Goal: Navigation & Orientation: Understand site structure

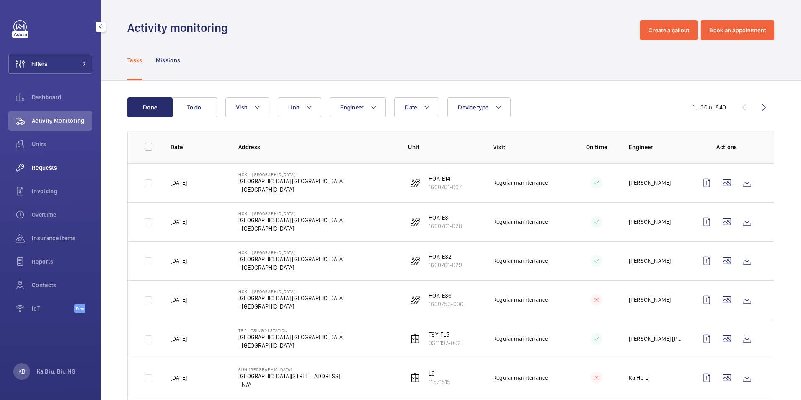
click at [49, 165] on span "Requests" at bounding box center [62, 167] width 60 height 8
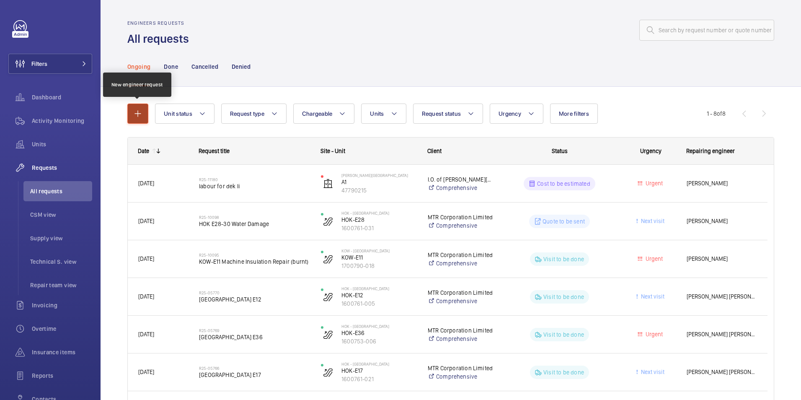
click at [136, 111] on mat-icon "button" at bounding box center [138, 114] width 10 height 10
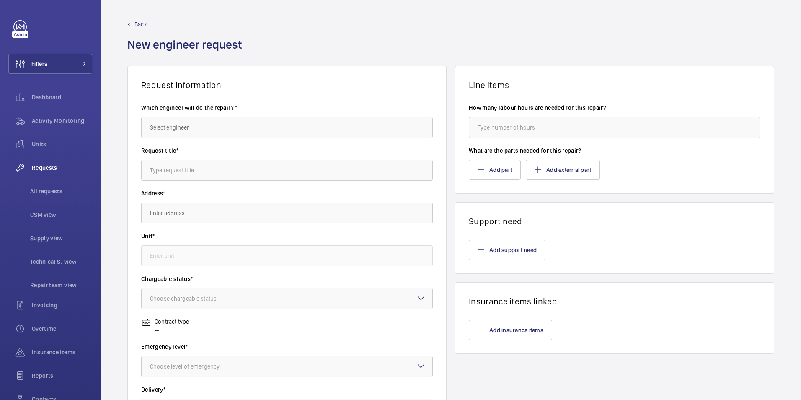
click at [140, 24] on span "Back" at bounding box center [140, 24] width 13 height 8
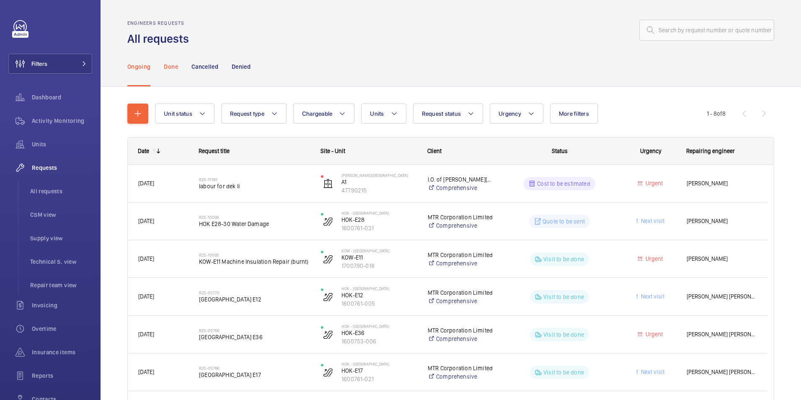
click at [169, 68] on p "Done" at bounding box center [171, 66] width 14 height 8
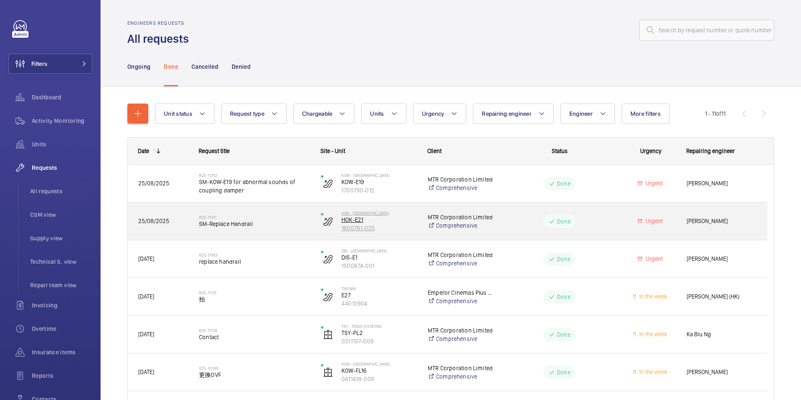
click at [338, 226] on wm-front-device-cell "HOK - [GEOGRAPHIC_DATA] HOK-E21 1600761-025" at bounding box center [369, 221] width 96 height 21
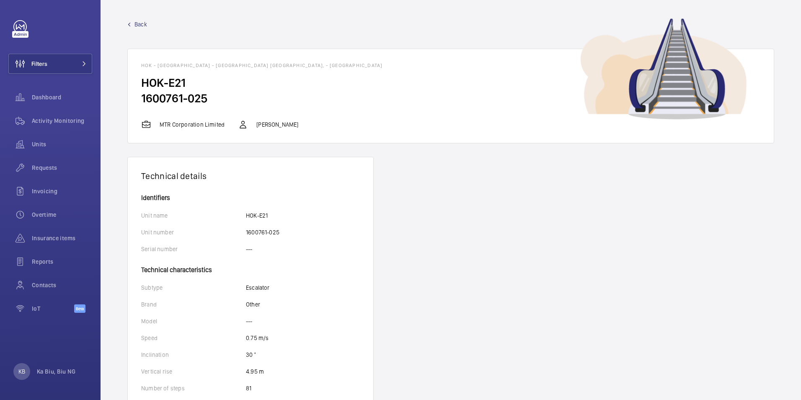
click at [207, 126] on p "MTR Corporation Limited" at bounding box center [192, 124] width 65 height 8
click at [264, 126] on p "[PERSON_NAME]" at bounding box center [277, 124] width 42 height 8
click at [134, 24] on link "Back" at bounding box center [450, 24] width 647 height 8
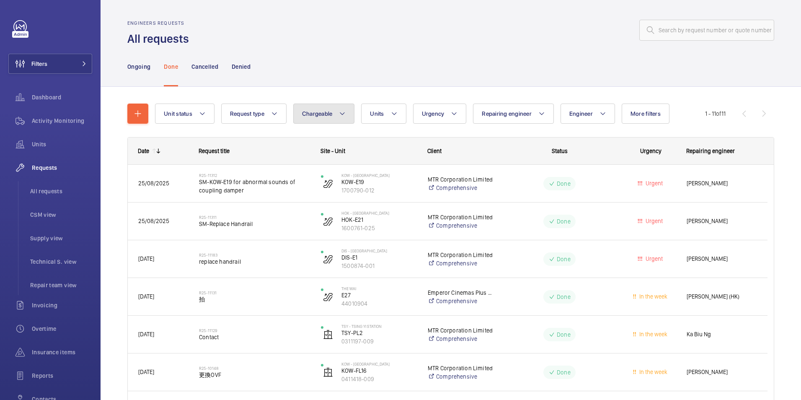
click at [329, 114] on span "Chargeable" at bounding box center [317, 113] width 31 height 7
click at [337, 160] on mat-radio-button "Non chargeable" at bounding box center [372, 159] width 151 height 17
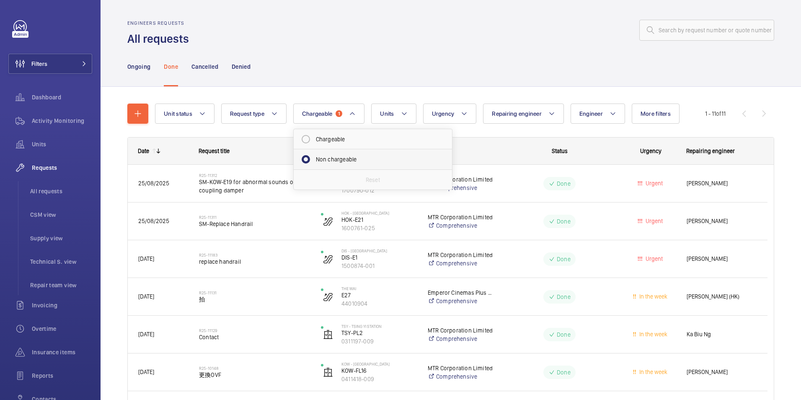
click at [337, 160] on mat-radio-button "Non chargeable" at bounding box center [372, 159] width 151 height 17
radio input "false"
click at [387, 112] on button "Units" at bounding box center [383, 113] width 45 height 20
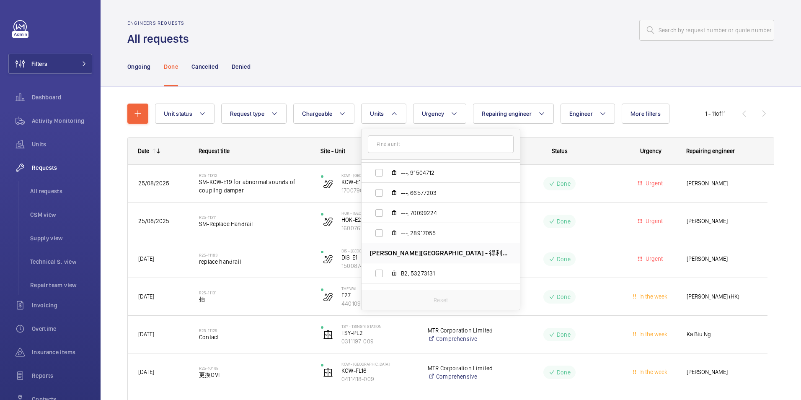
scroll to position [326, 0]
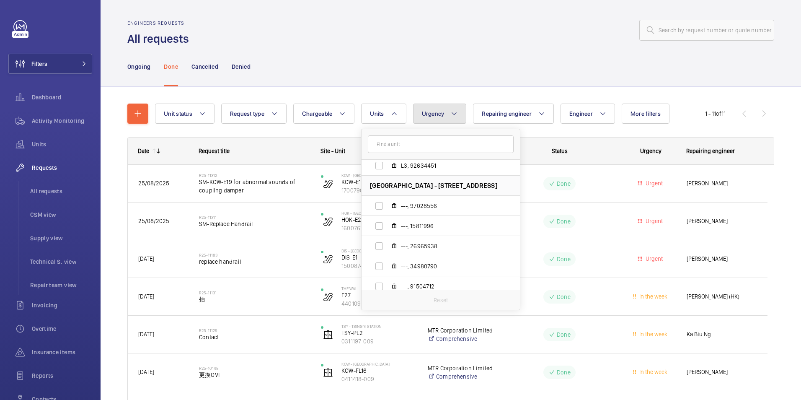
click at [442, 116] on span "Urgency" at bounding box center [433, 113] width 23 height 7
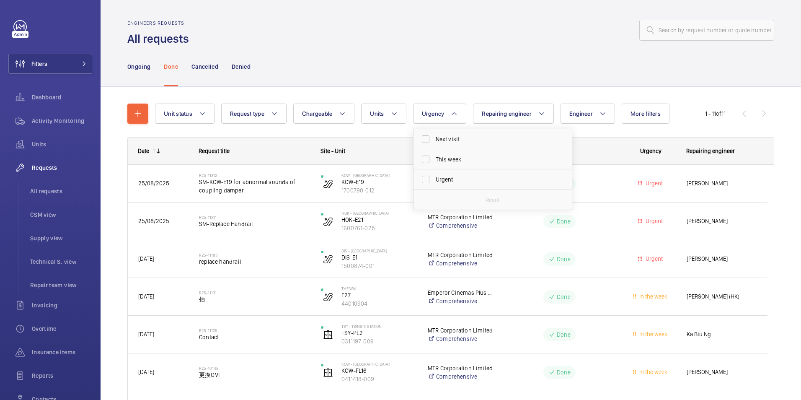
click at [494, 45] on div "Engineers requests All requests" at bounding box center [450, 33] width 647 height 26
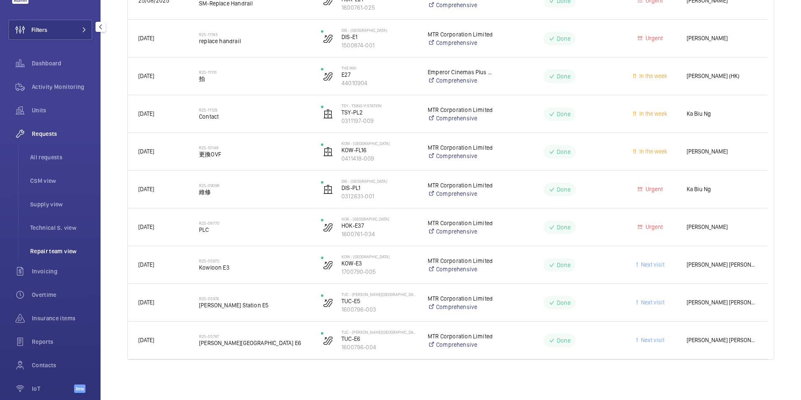
scroll to position [73, 0]
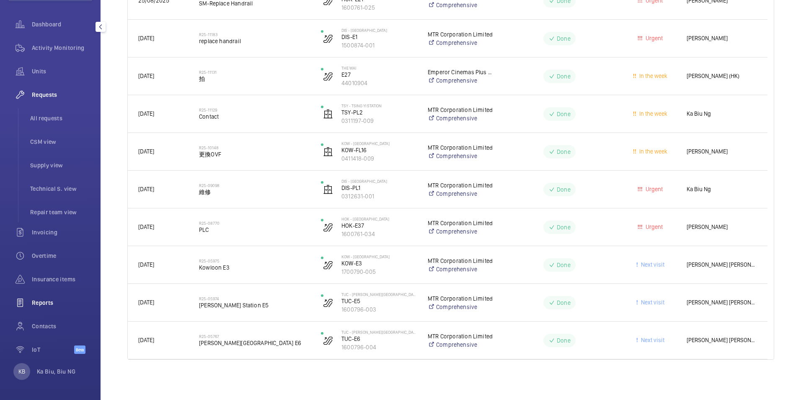
click at [49, 306] on span "Reports" at bounding box center [62, 302] width 60 height 8
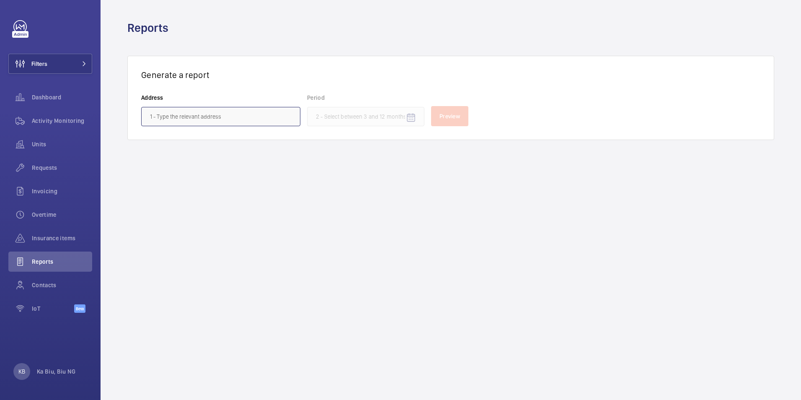
click at [232, 118] on input "text" at bounding box center [220, 116] width 159 height 19
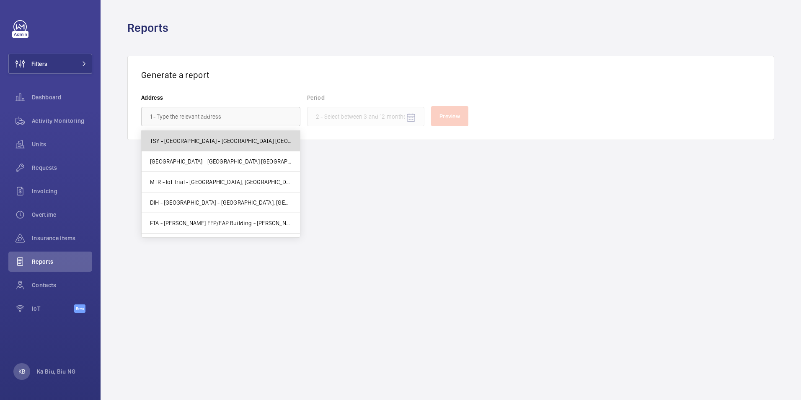
click at [238, 139] on span "TSY - [GEOGRAPHIC_DATA] - [GEOGRAPHIC_DATA] [GEOGRAPHIC_DATA], [GEOGRAPHIC_DATA…" at bounding box center [221, 141] width 142 height 8
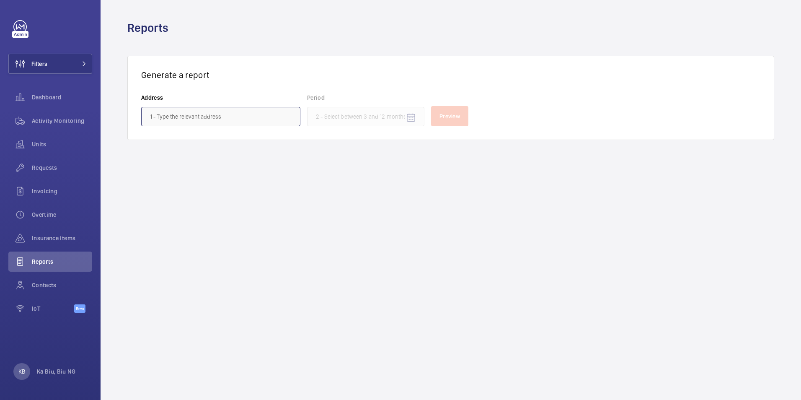
type input "TSY - [GEOGRAPHIC_DATA] - [GEOGRAPHIC_DATA] [GEOGRAPHIC_DATA], [GEOGRAPHIC_DATA…"
click at [46, 285] on span "Contacts" at bounding box center [62, 285] width 60 height 8
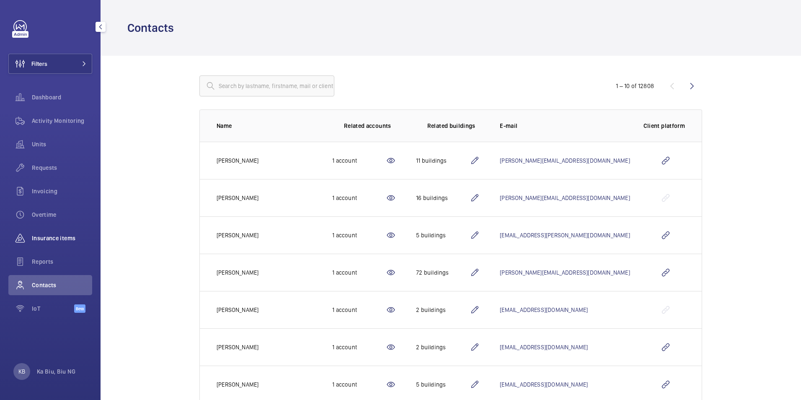
click at [77, 242] on div "Insurance items" at bounding box center [50, 238] width 84 height 20
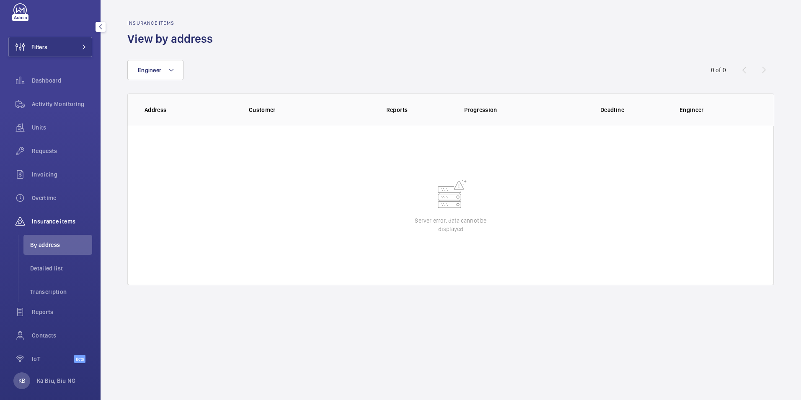
scroll to position [26, 0]
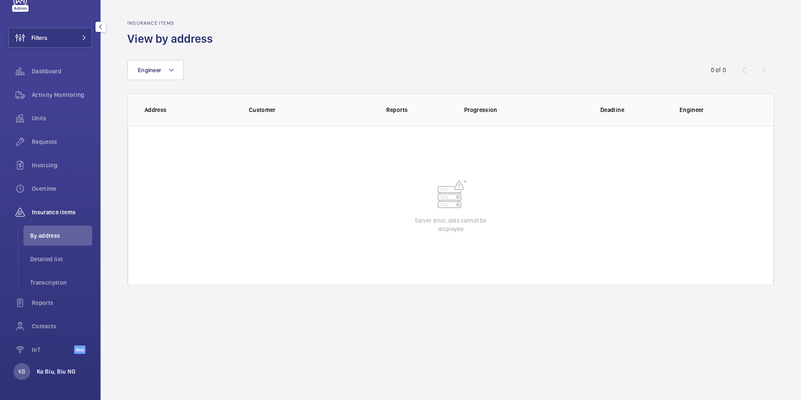
click at [51, 373] on p "Ka Biu, Biu NG" at bounding box center [56, 371] width 39 height 8
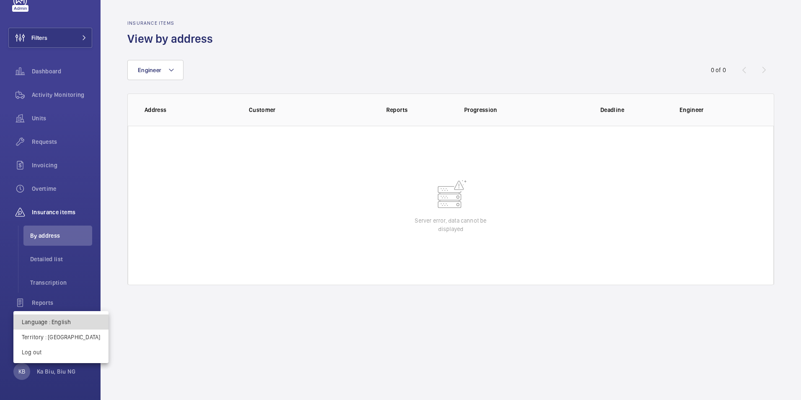
click at [61, 323] on p "Language : English" at bounding box center [61, 322] width 78 height 8
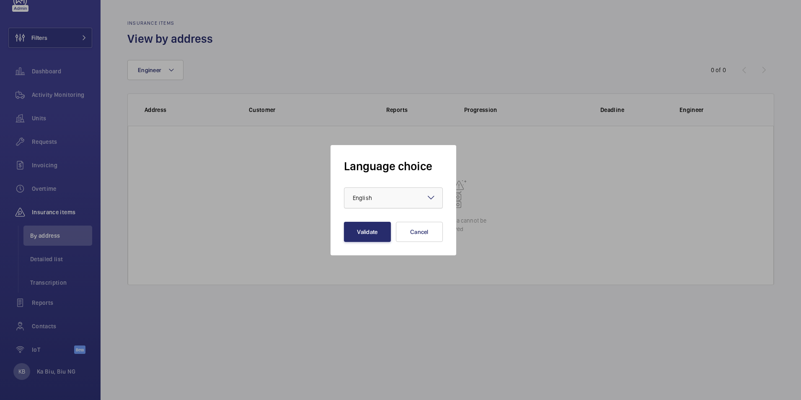
click at [414, 199] on div at bounding box center [393, 198] width 98 height 20
click at [264, 198] on div at bounding box center [400, 200] width 801 height 400
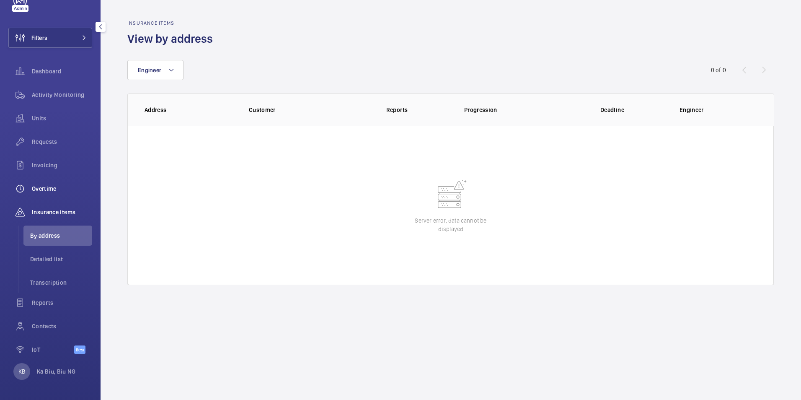
click at [41, 190] on span "Overtime" at bounding box center [62, 188] width 60 height 8
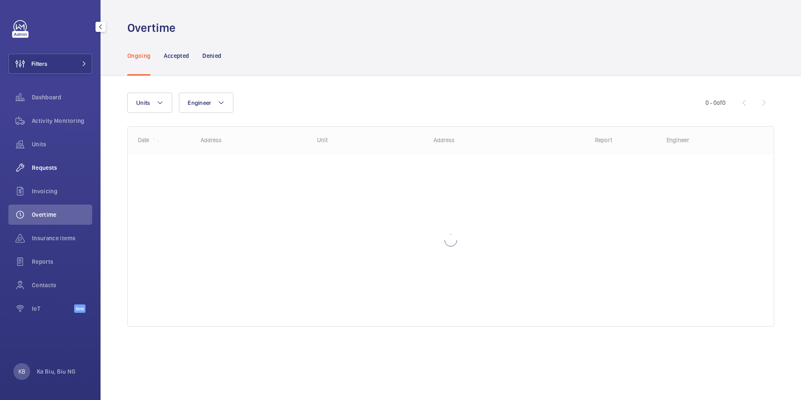
click at [51, 166] on span "Requests" at bounding box center [62, 167] width 60 height 8
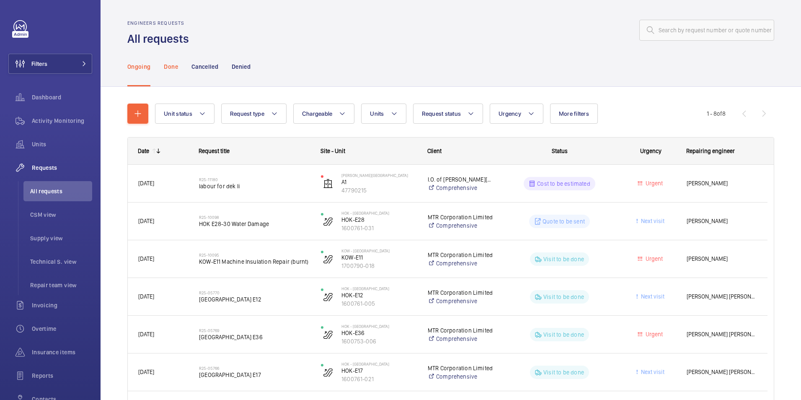
click at [168, 67] on p "Done" at bounding box center [171, 66] width 14 height 8
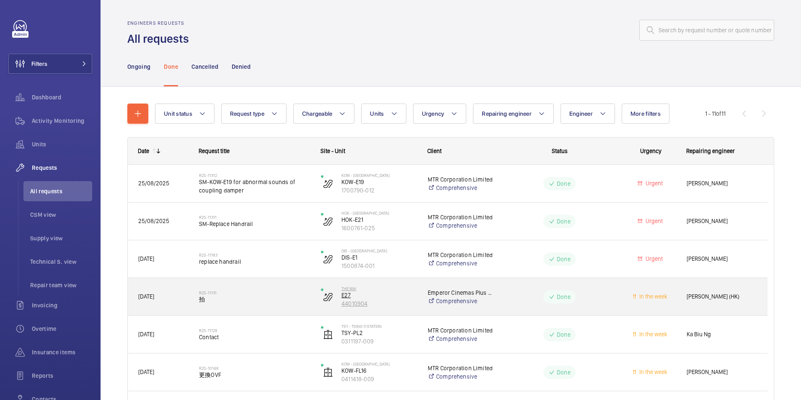
click at [344, 295] on p "E27" at bounding box center [378, 295] width 75 height 8
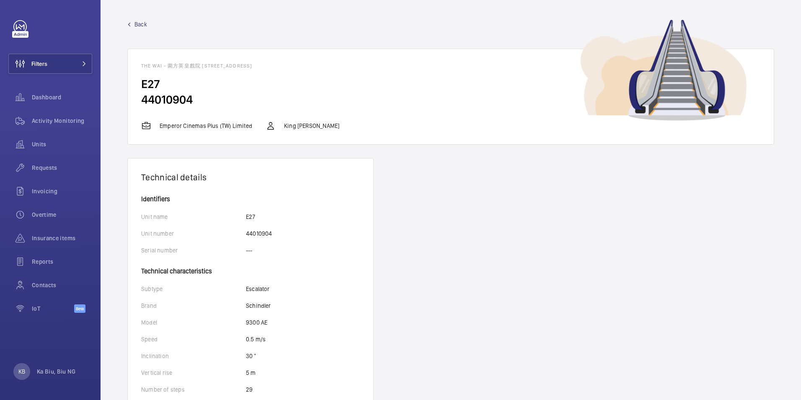
click at [304, 124] on p "King [PERSON_NAME]" at bounding box center [311, 125] width 55 height 8
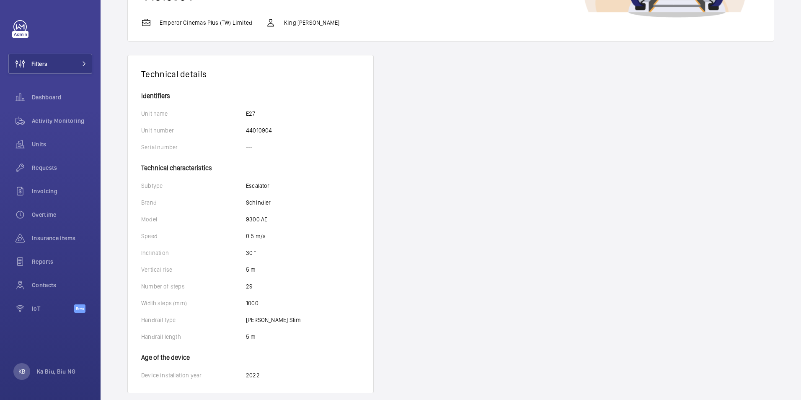
scroll to position [116, 0]
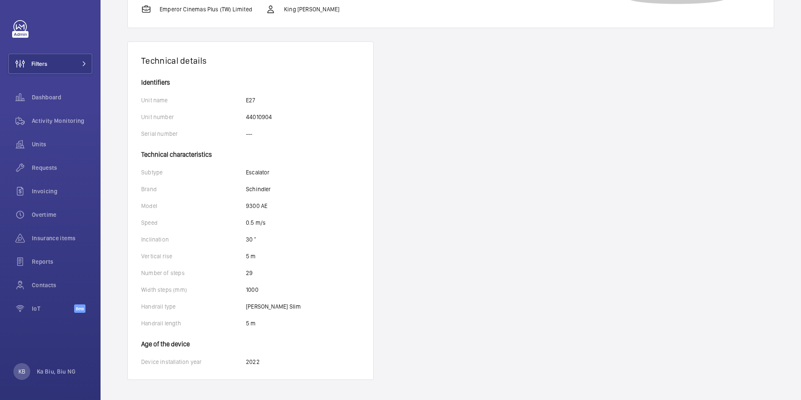
click at [251, 362] on p "2022" at bounding box center [253, 361] width 14 height 8
click at [249, 320] on p "5 m" at bounding box center [251, 323] width 10 height 8
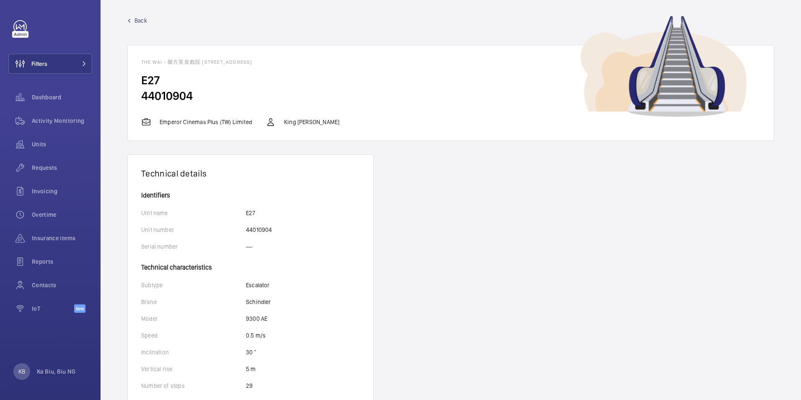
scroll to position [0, 0]
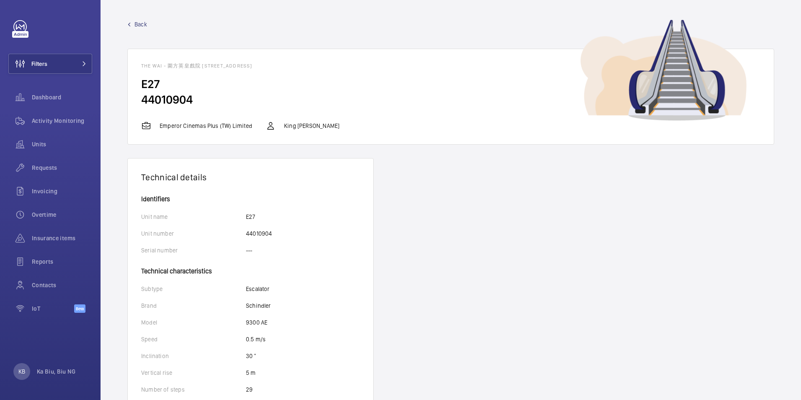
click at [142, 22] on span "Back" at bounding box center [140, 24] width 13 height 8
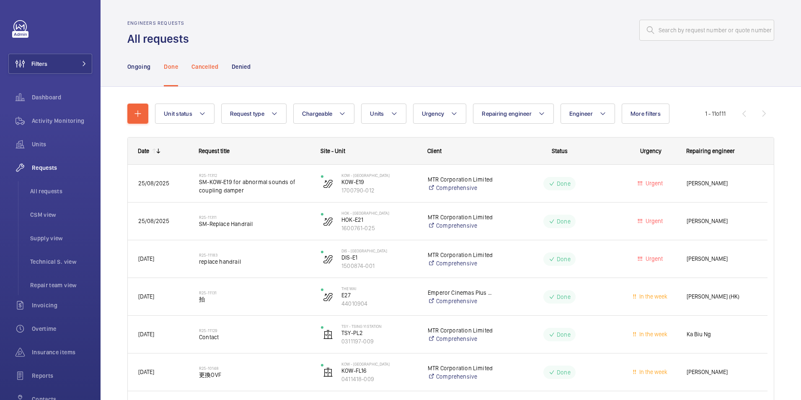
click at [210, 67] on p "Cancelled" at bounding box center [204, 66] width 27 height 8
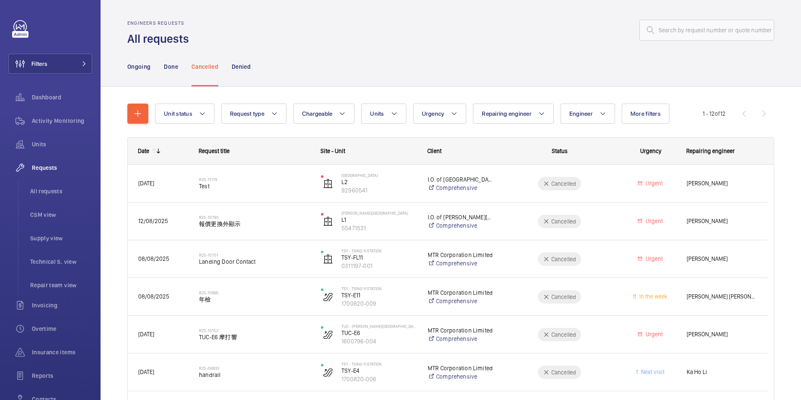
click at [178, 67] on nav "Ongoing Done Cancelled Denied" at bounding box center [188, 67] width 123 height 40
click at [48, 193] on span "All requests" at bounding box center [61, 191] width 62 height 8
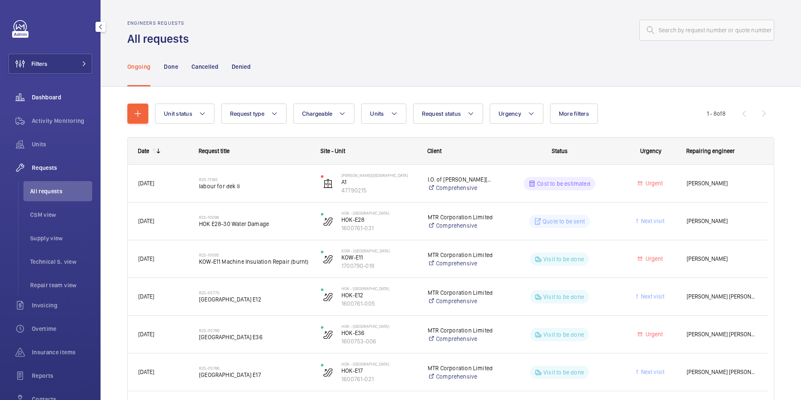
click at [44, 99] on span "Dashboard" at bounding box center [62, 97] width 60 height 8
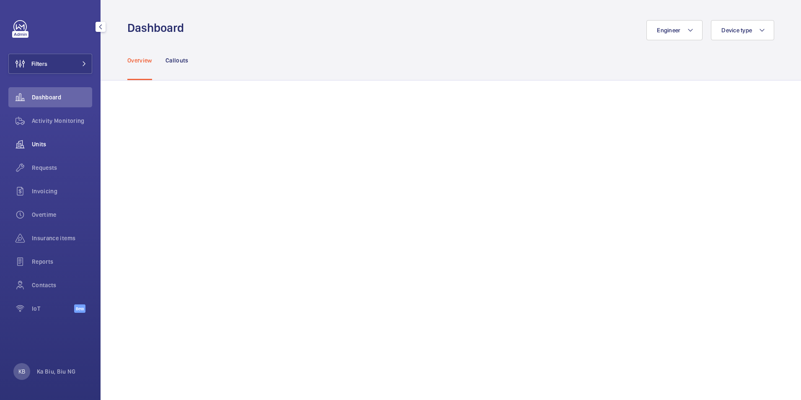
click at [46, 145] on span "Units" at bounding box center [62, 144] width 60 height 8
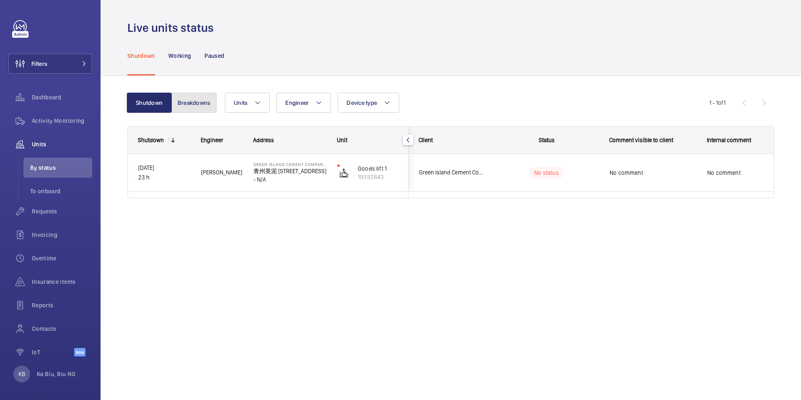
click at [200, 104] on button "Breakdowns" at bounding box center [193, 103] width 45 height 20
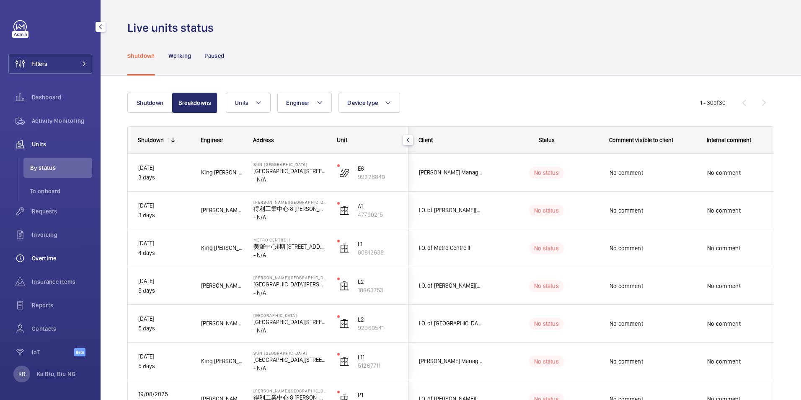
click at [54, 260] on span "Overtime" at bounding box center [62, 258] width 60 height 8
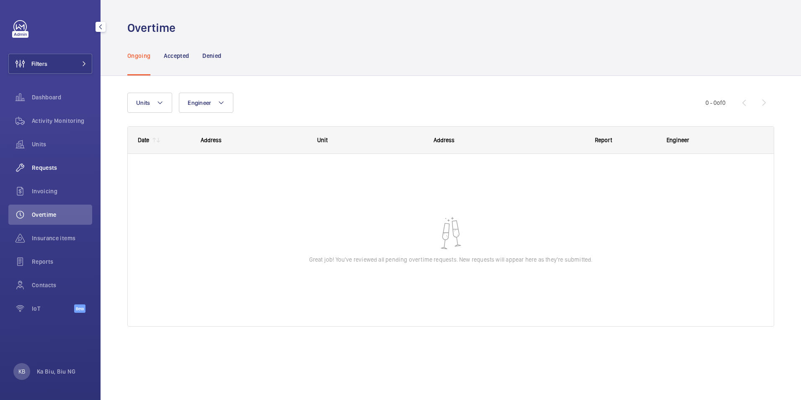
click at [48, 170] on span "Requests" at bounding box center [62, 167] width 60 height 8
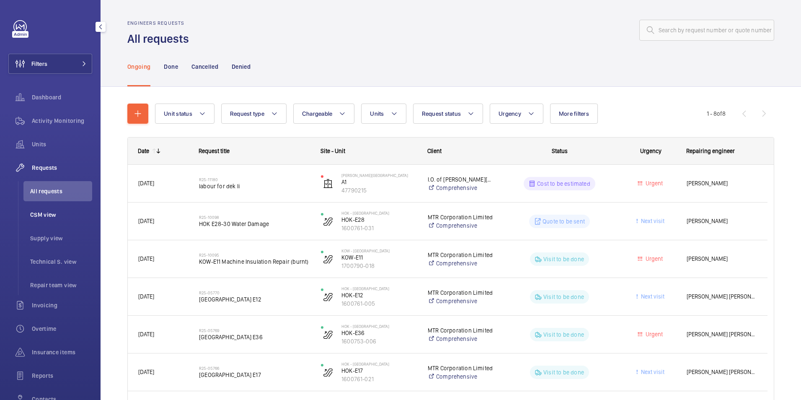
click at [54, 217] on span "CSM view" at bounding box center [61, 214] width 62 height 8
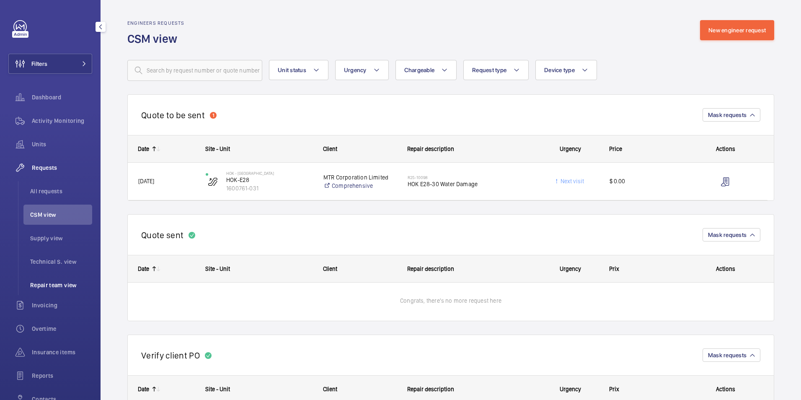
click at [68, 284] on span "Repair team view" at bounding box center [61, 285] width 62 height 8
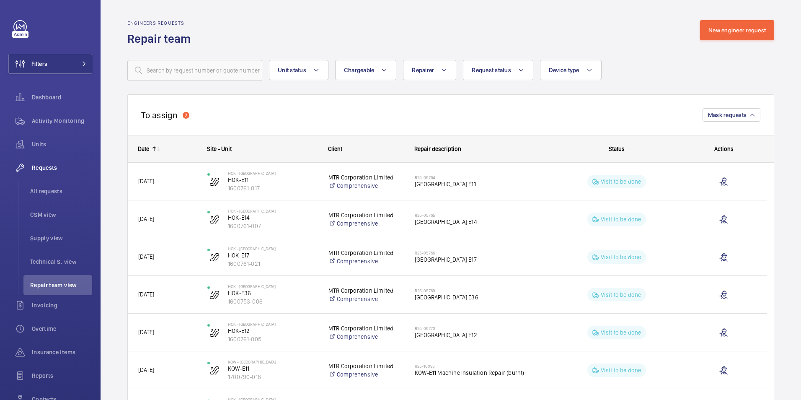
click at [168, 116] on h2 "To assign" at bounding box center [159, 115] width 36 height 10
click at [56, 189] on span "All requests" at bounding box center [61, 191] width 62 height 8
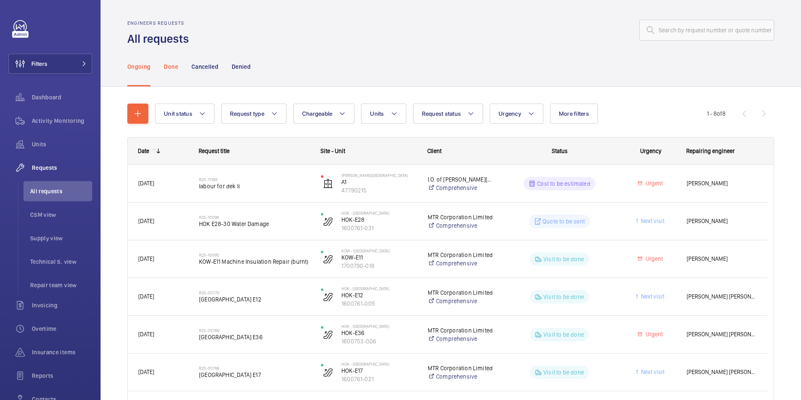
click at [175, 67] on p "Done" at bounding box center [171, 66] width 14 height 8
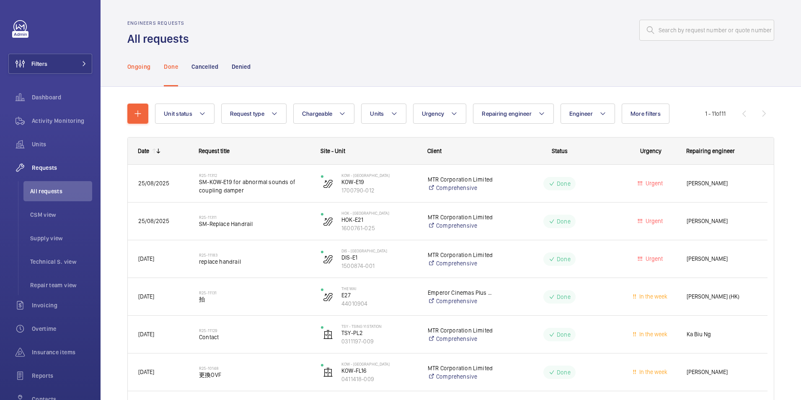
click at [143, 65] on p "Ongoing" at bounding box center [138, 66] width 23 height 8
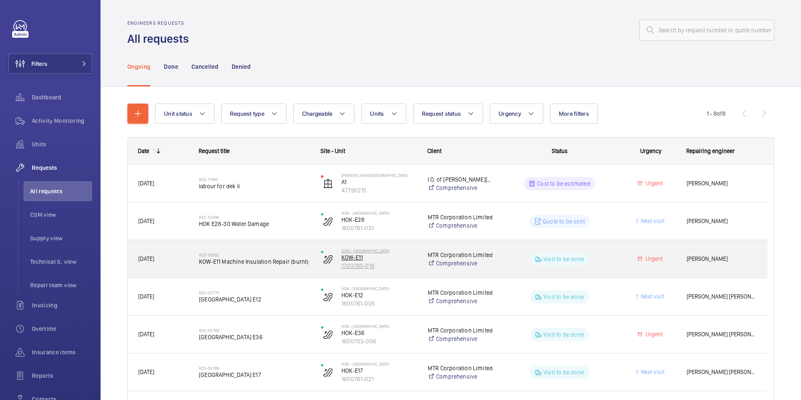
click at [360, 258] on p "KOW-E11" at bounding box center [378, 257] width 75 height 8
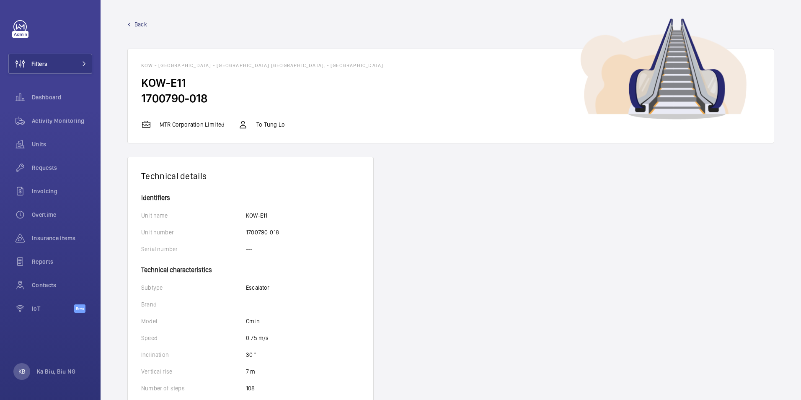
click at [140, 24] on span "Back" at bounding box center [140, 24] width 13 height 8
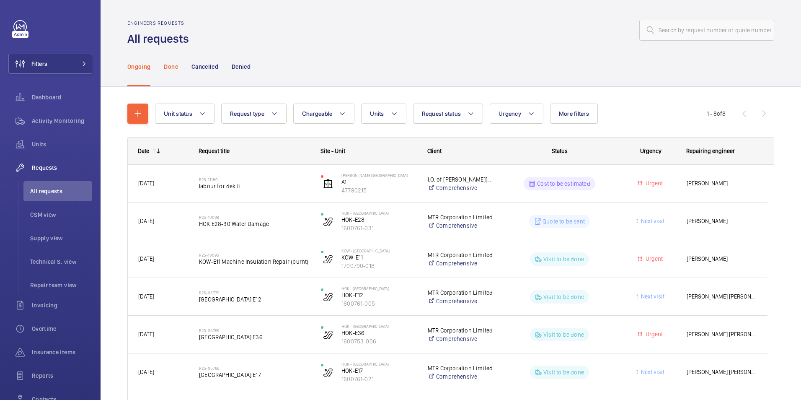
click at [173, 68] on p "Done" at bounding box center [171, 66] width 14 height 8
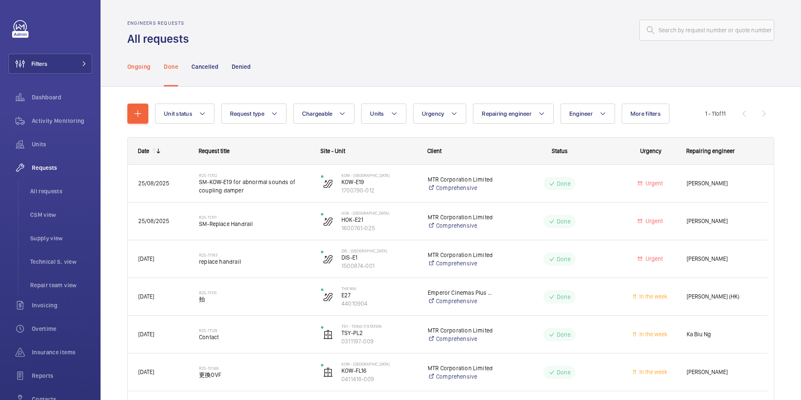
click at [140, 67] on p "Ongoing" at bounding box center [138, 66] width 23 height 8
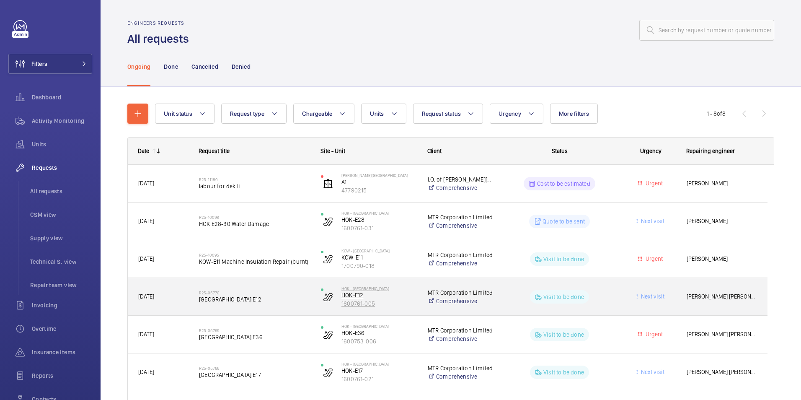
click at [361, 295] on p "HOK-E12" at bounding box center [378, 295] width 75 height 8
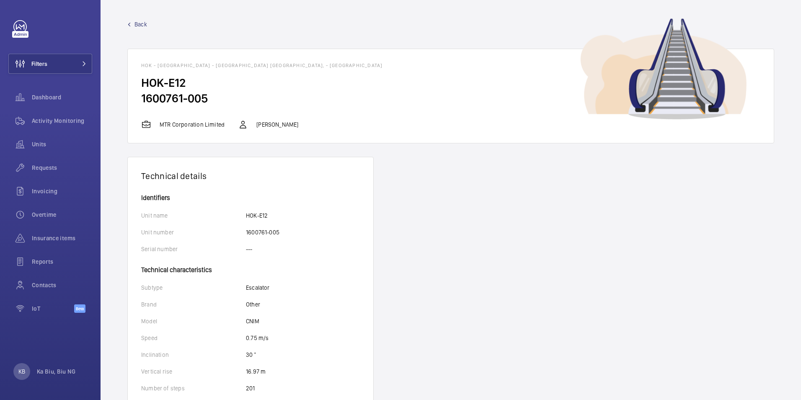
click at [139, 25] on span "Back" at bounding box center [140, 24] width 13 height 8
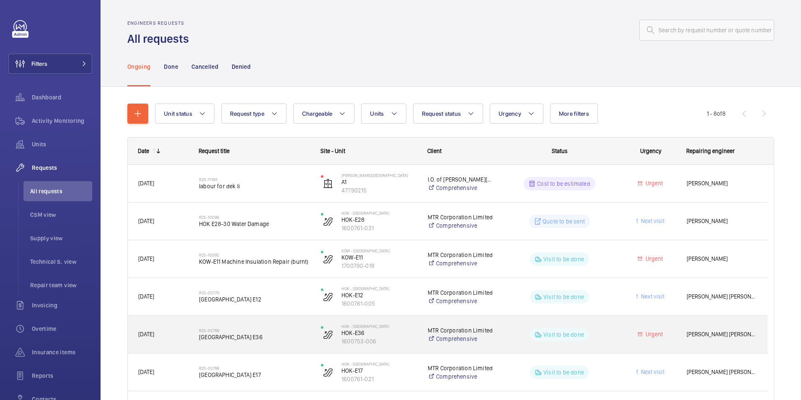
scroll to position [107, 0]
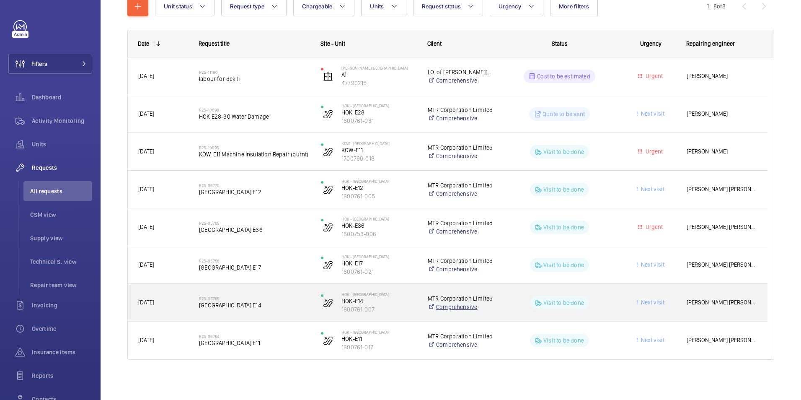
click at [462, 305] on link "Comprehensive" at bounding box center [460, 306] width 65 height 8
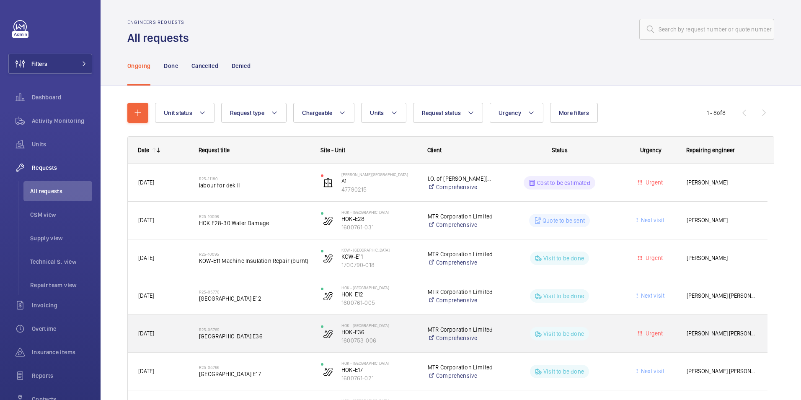
scroll to position [0, 0]
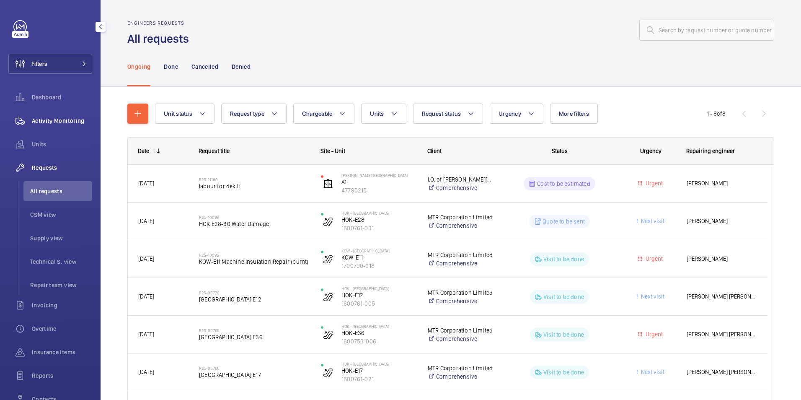
click at [75, 119] on span "Activity Monitoring" at bounding box center [62, 120] width 60 height 8
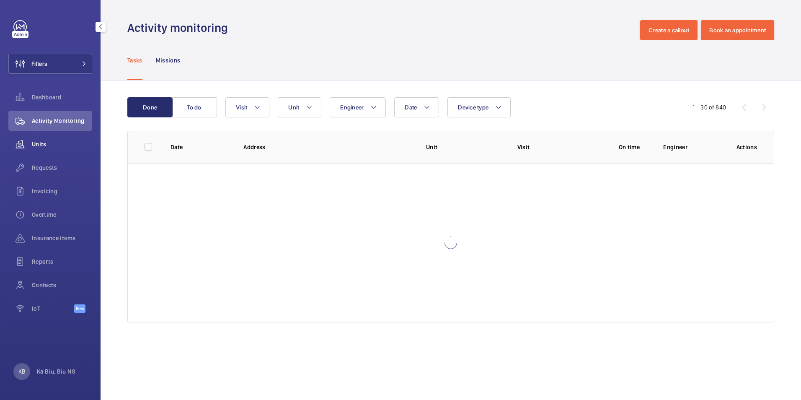
click at [41, 144] on span "Units" at bounding box center [62, 144] width 60 height 8
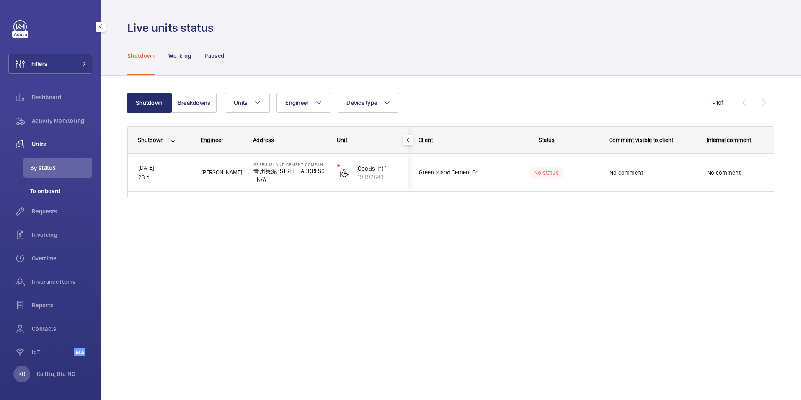
click at [58, 191] on span "To onboard" at bounding box center [61, 191] width 62 height 8
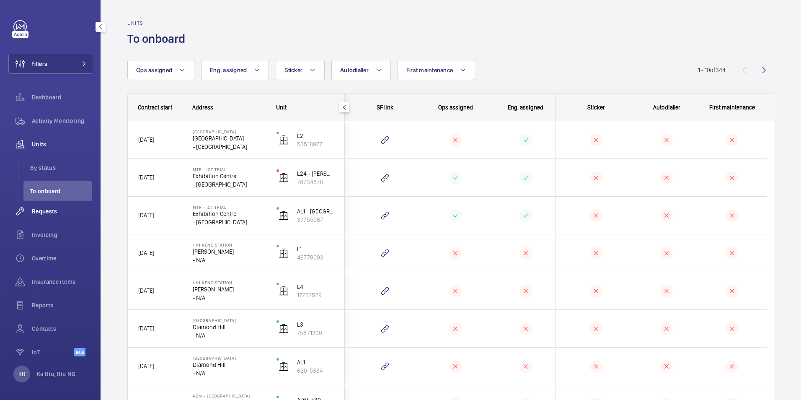
click at [57, 215] on span "Requests" at bounding box center [62, 211] width 60 height 8
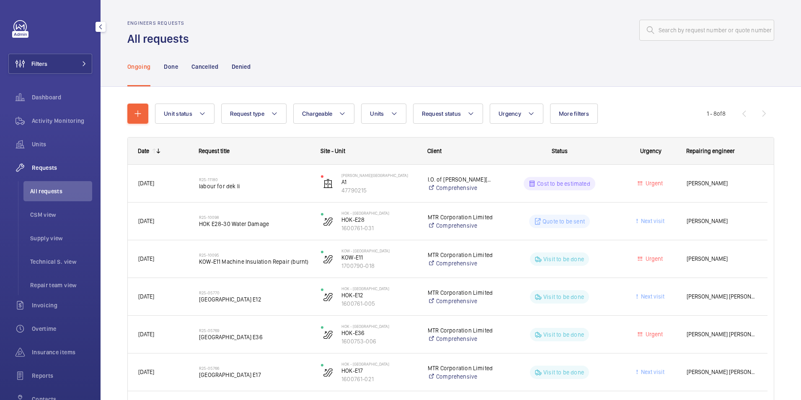
click at [42, 164] on span "Requests" at bounding box center [62, 167] width 60 height 8
click at [38, 144] on span "Units" at bounding box center [62, 144] width 60 height 8
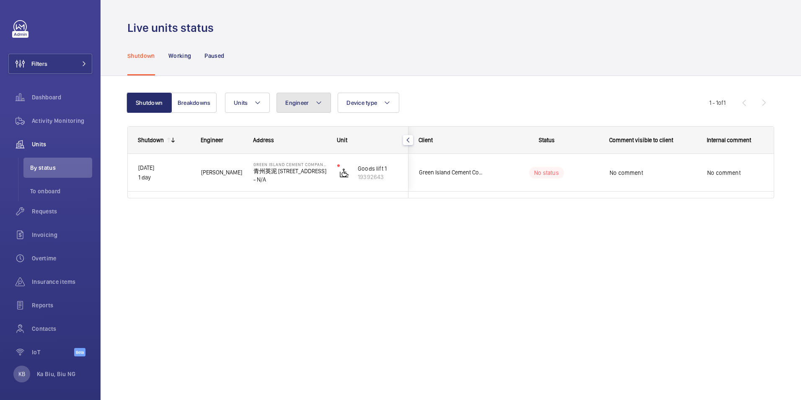
click at [312, 101] on button "Engineer" at bounding box center [303, 103] width 54 height 20
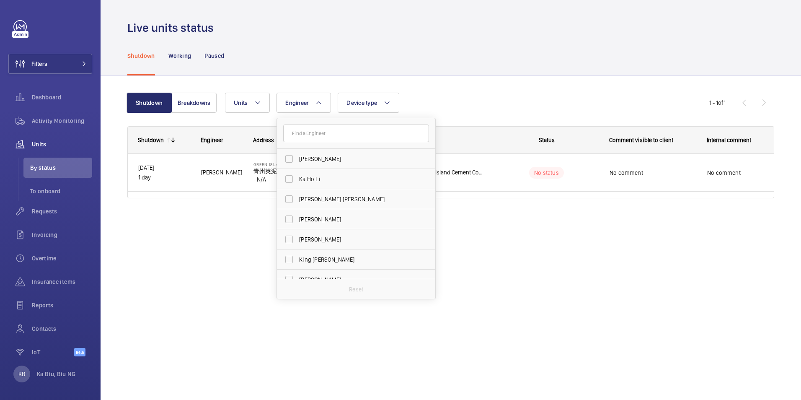
click at [394, 52] on div "Shutdown Working Paused" at bounding box center [450, 56] width 647 height 40
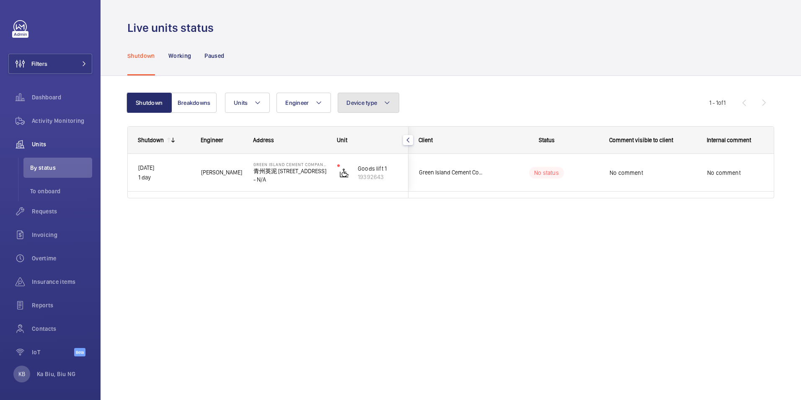
click at [380, 99] on button "Device type" at bounding box center [369, 103] width 62 height 20
click at [271, 239] on div "Live units status Shutdown Working Paused Shutdown Breakdowns Units Engineer De…" at bounding box center [451, 200] width 700 height 400
click at [59, 210] on span "Requests" at bounding box center [62, 211] width 60 height 8
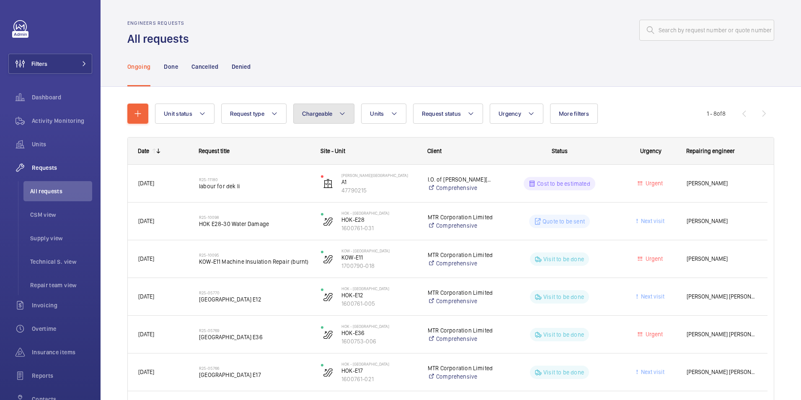
click at [333, 112] on span "Chargeable" at bounding box center [317, 113] width 31 height 7
click at [381, 62] on div "Ongoing Done Cancelled Denied" at bounding box center [450, 67] width 647 height 40
